Goal: Navigation & Orientation: Find specific page/section

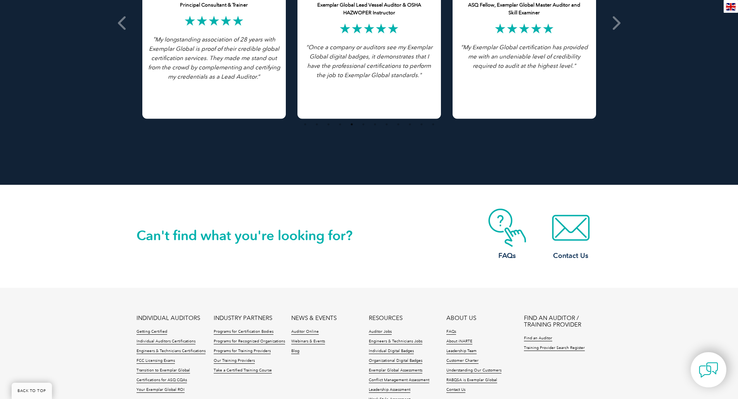
scroll to position [1729, 0]
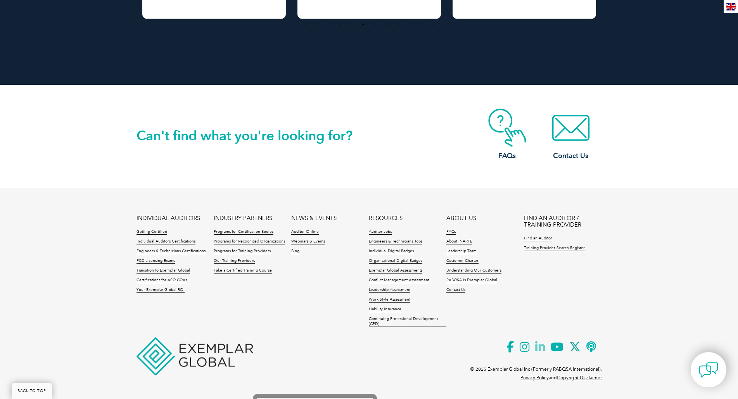
click at [537, 349] on icon at bounding box center [543, 347] width 16 height 19
click at [462, 250] on link "Leadership Team" at bounding box center [461, 251] width 30 height 5
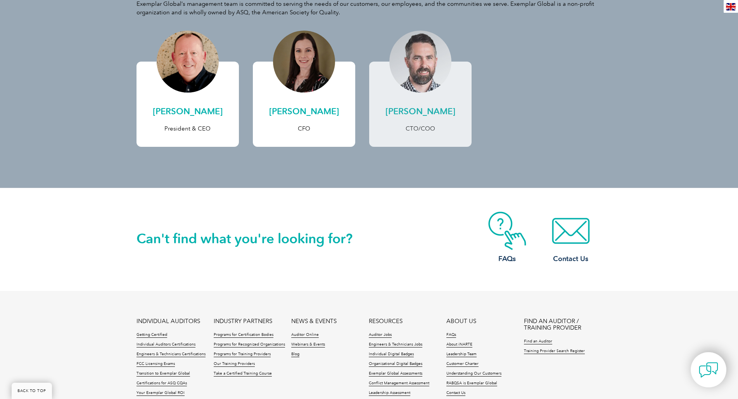
scroll to position [194, 0]
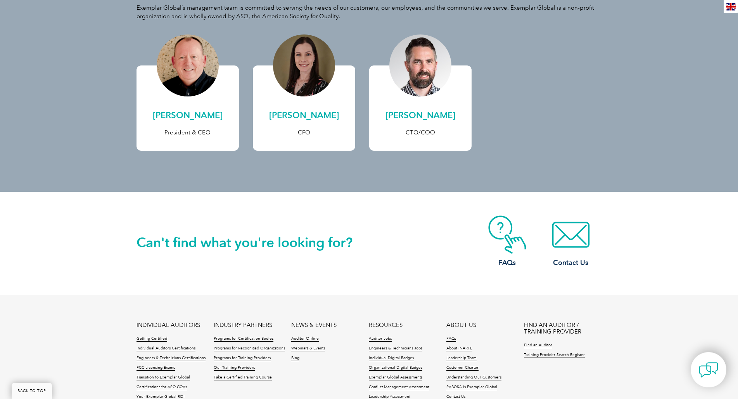
click at [280, 257] on div "Can't find what you're looking for? FAQs Contact Us" at bounding box center [369, 243] width 465 height 103
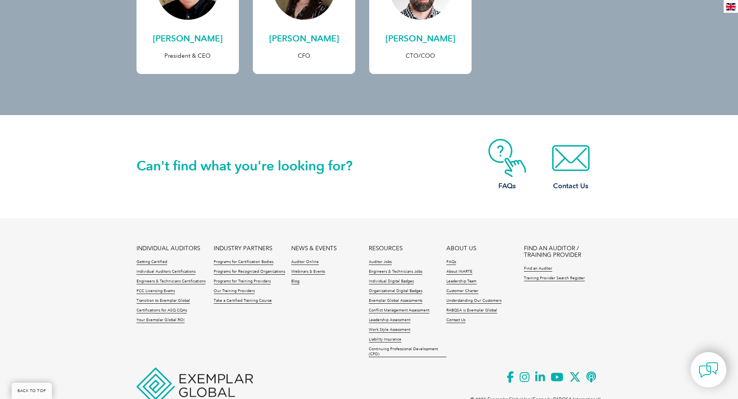
scroll to position [271, 0]
click at [155, 259] on link "Getting Certified" at bounding box center [152, 261] width 31 height 5
